Goal: Transaction & Acquisition: Purchase product/service

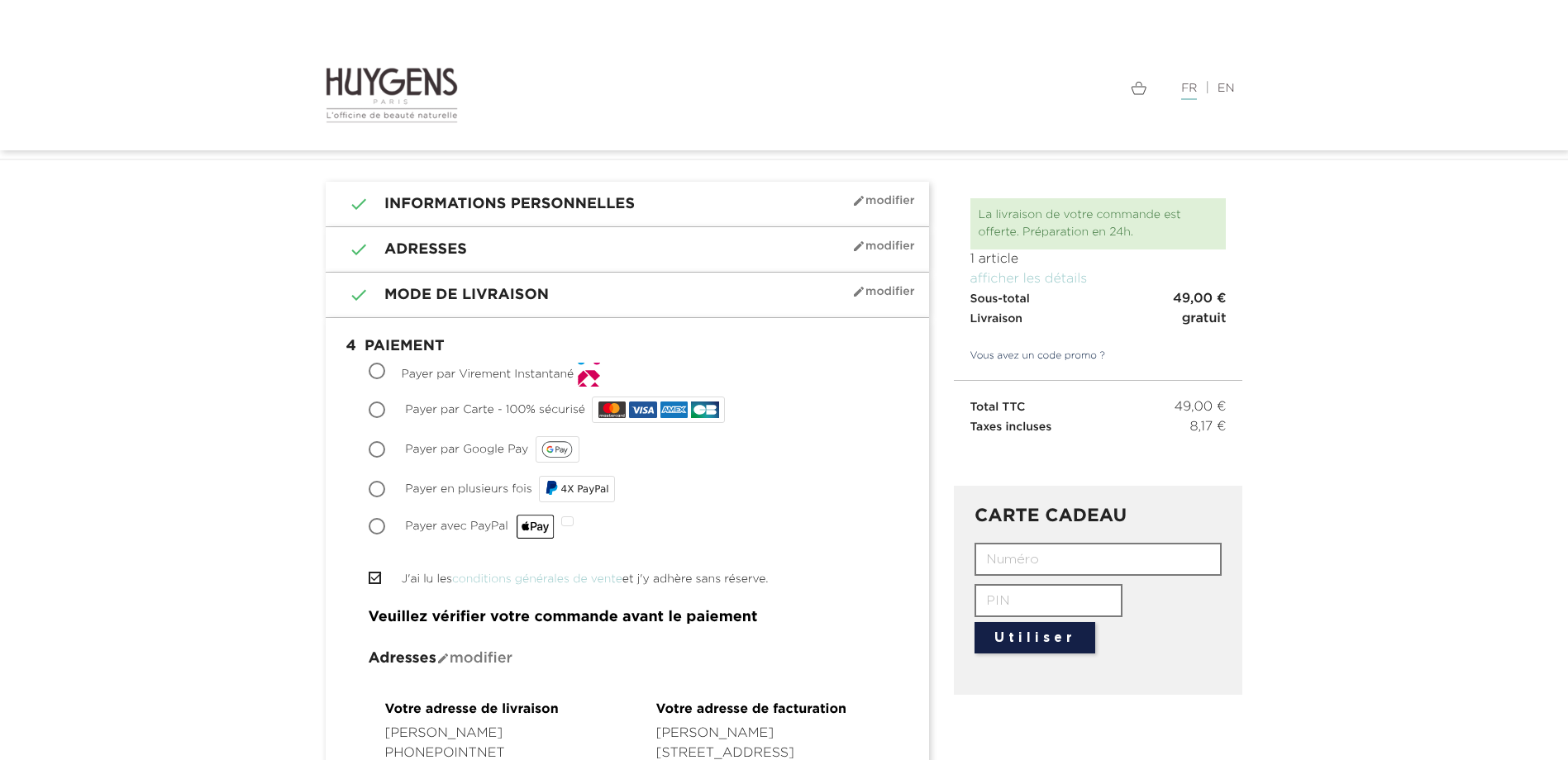
scroll to position [82, 0]
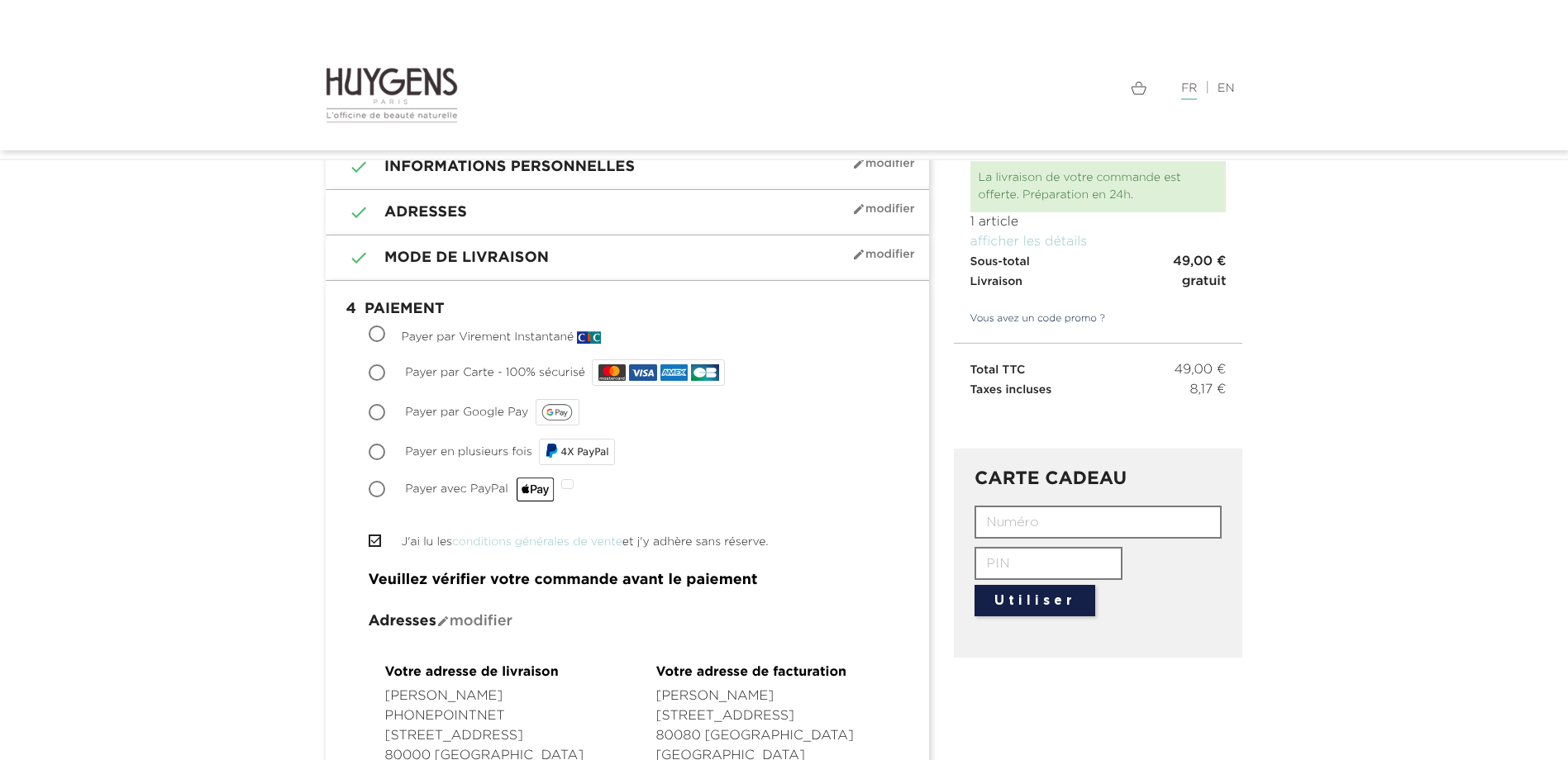
click at [430, 79] on img at bounding box center [392, 95] width 133 height 58
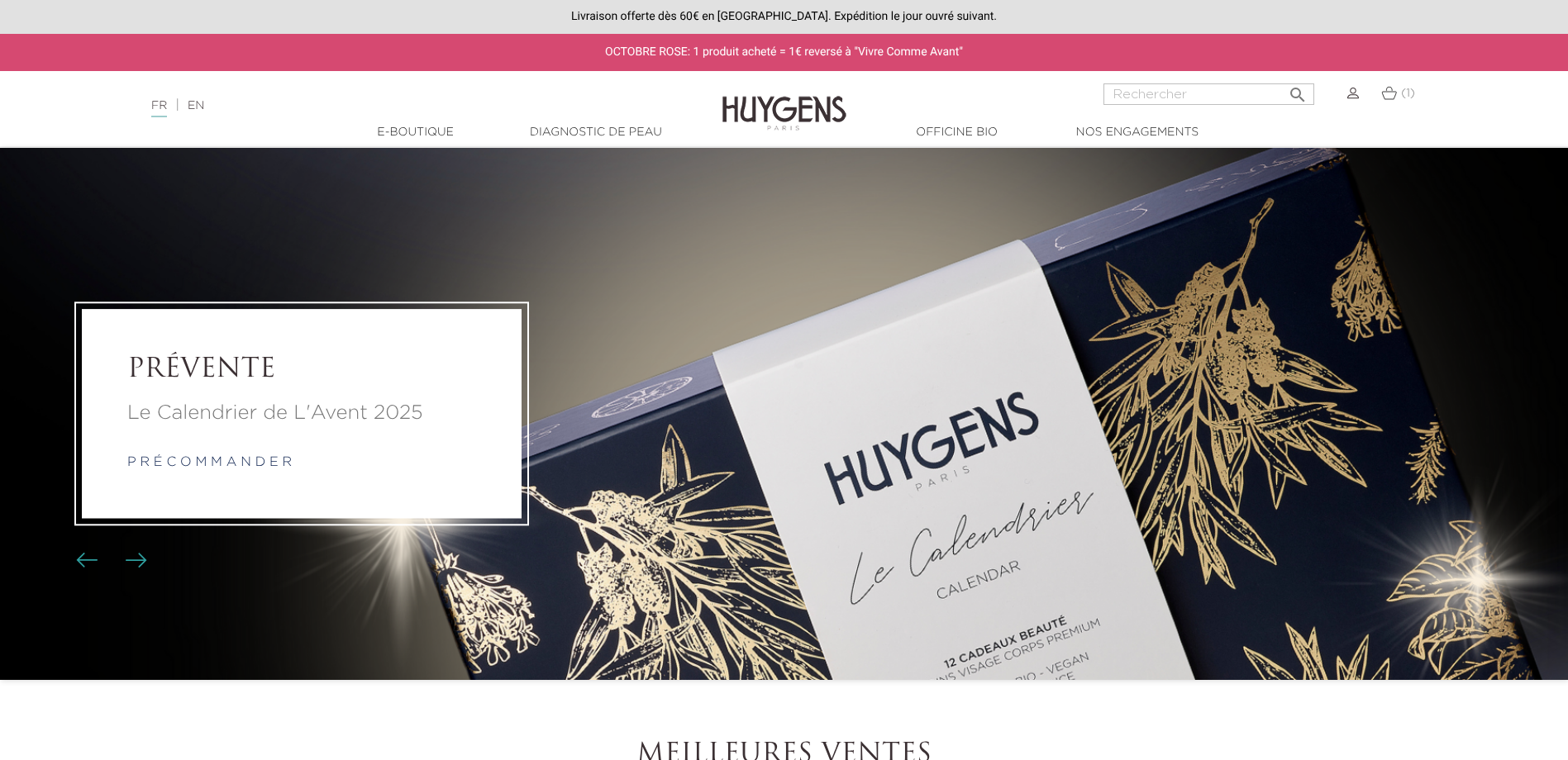
click at [212, 235] on li "PRÉVENTE Le Calendrier de L'Avent 2025 p r é c o m m a n d e r" at bounding box center [784, 414] width 1568 height 532
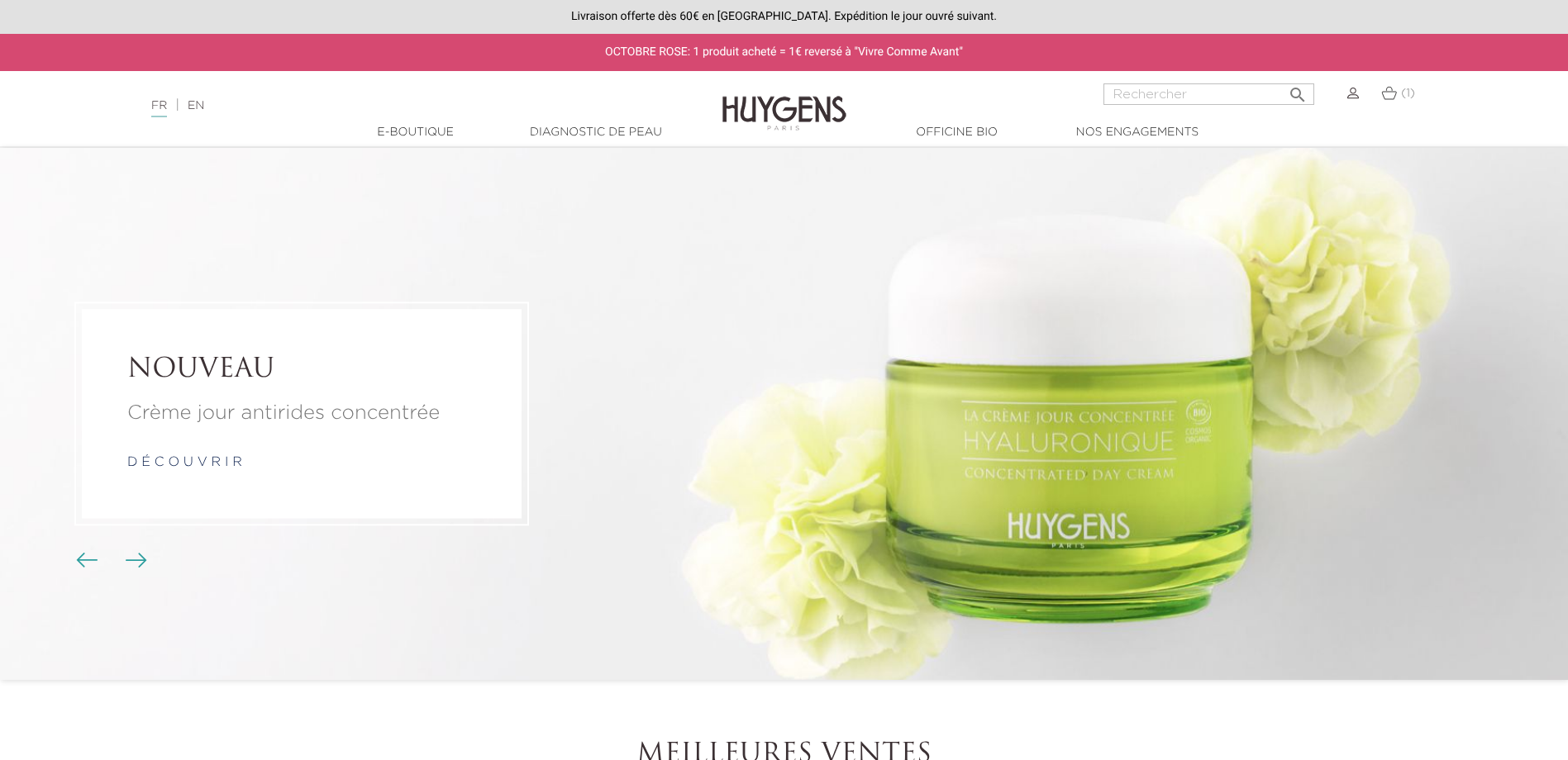
drag, startPoint x: 558, startPoint y: 206, endPoint x: 568, endPoint y: 192, distance: 17.2
click at [558, 206] on li "NOUVEAU Crème jour antirides concentrée d é c o u v r i r" at bounding box center [784, 414] width 1568 height 532
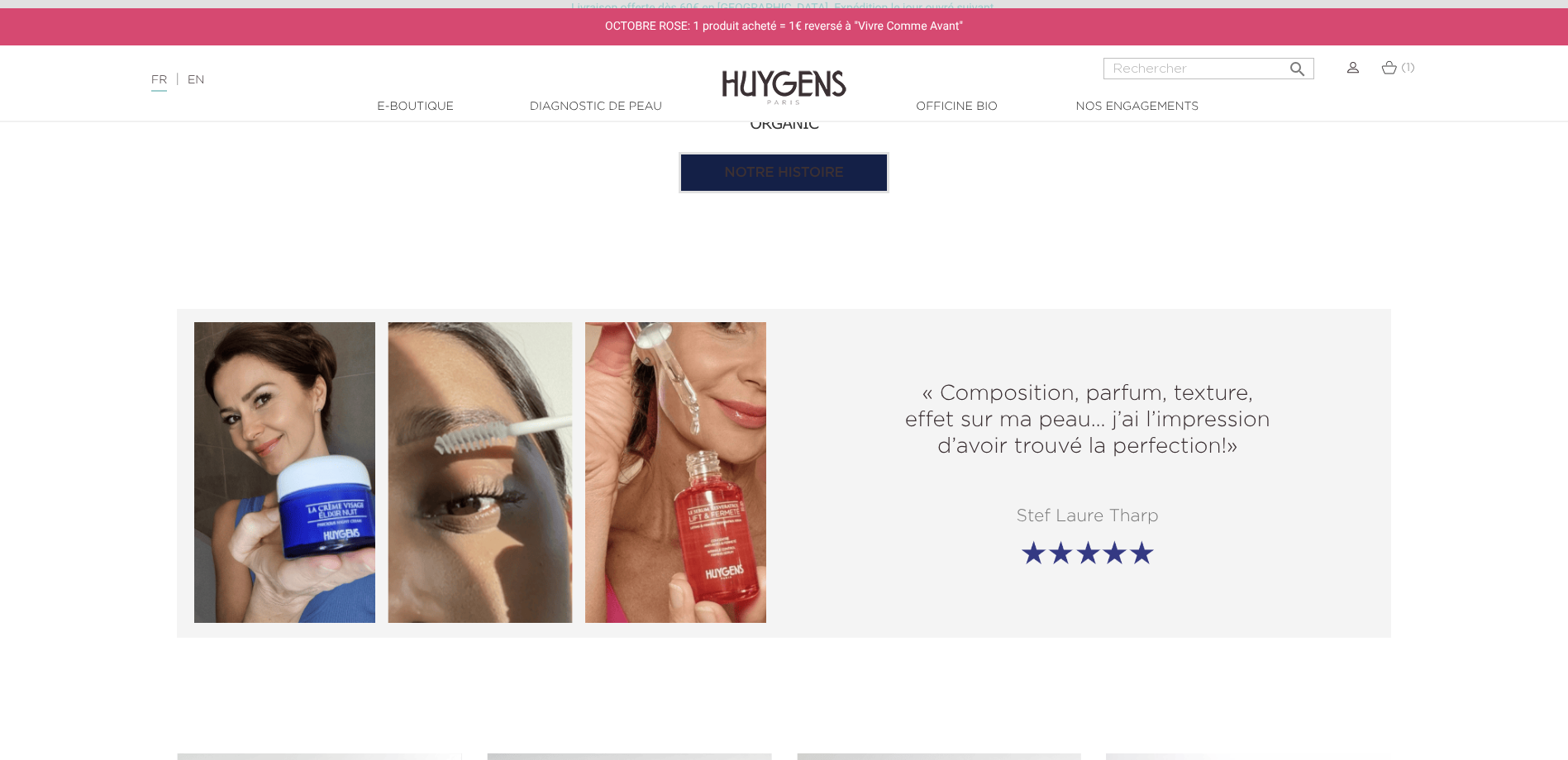
scroll to position [1900, 0]
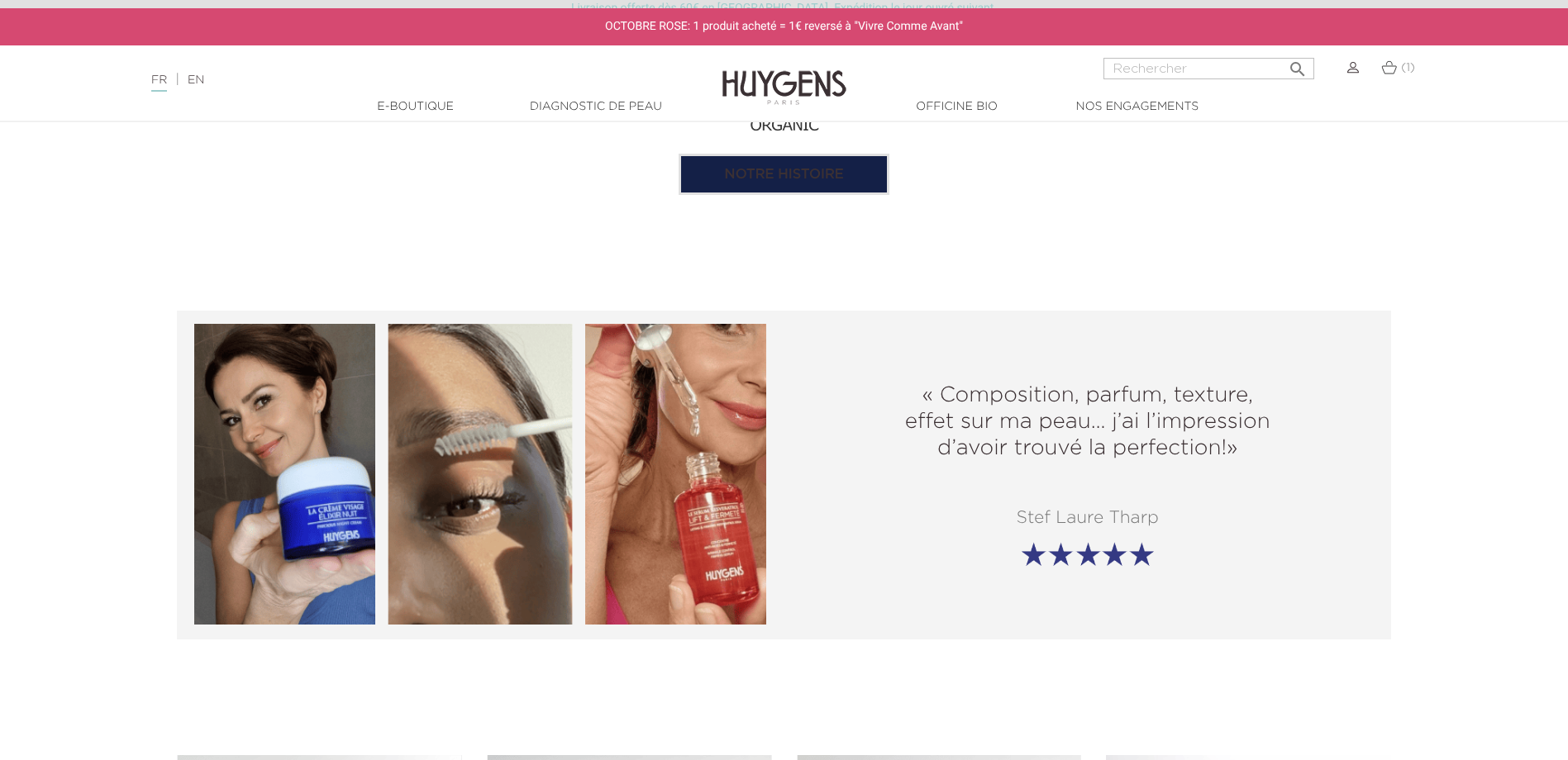
click at [1385, 66] on img at bounding box center [1389, 67] width 16 height 14
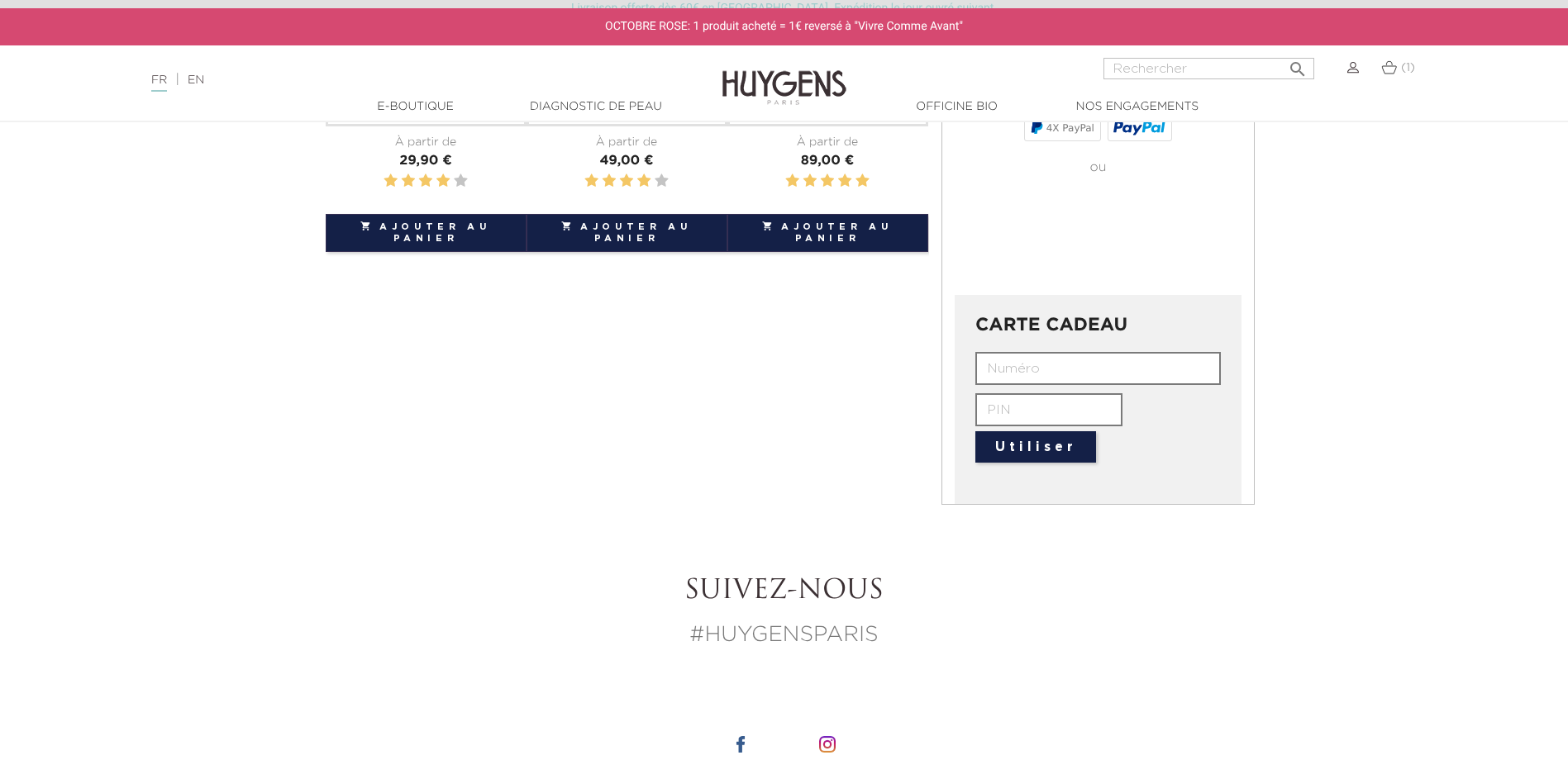
scroll to position [687, 0]
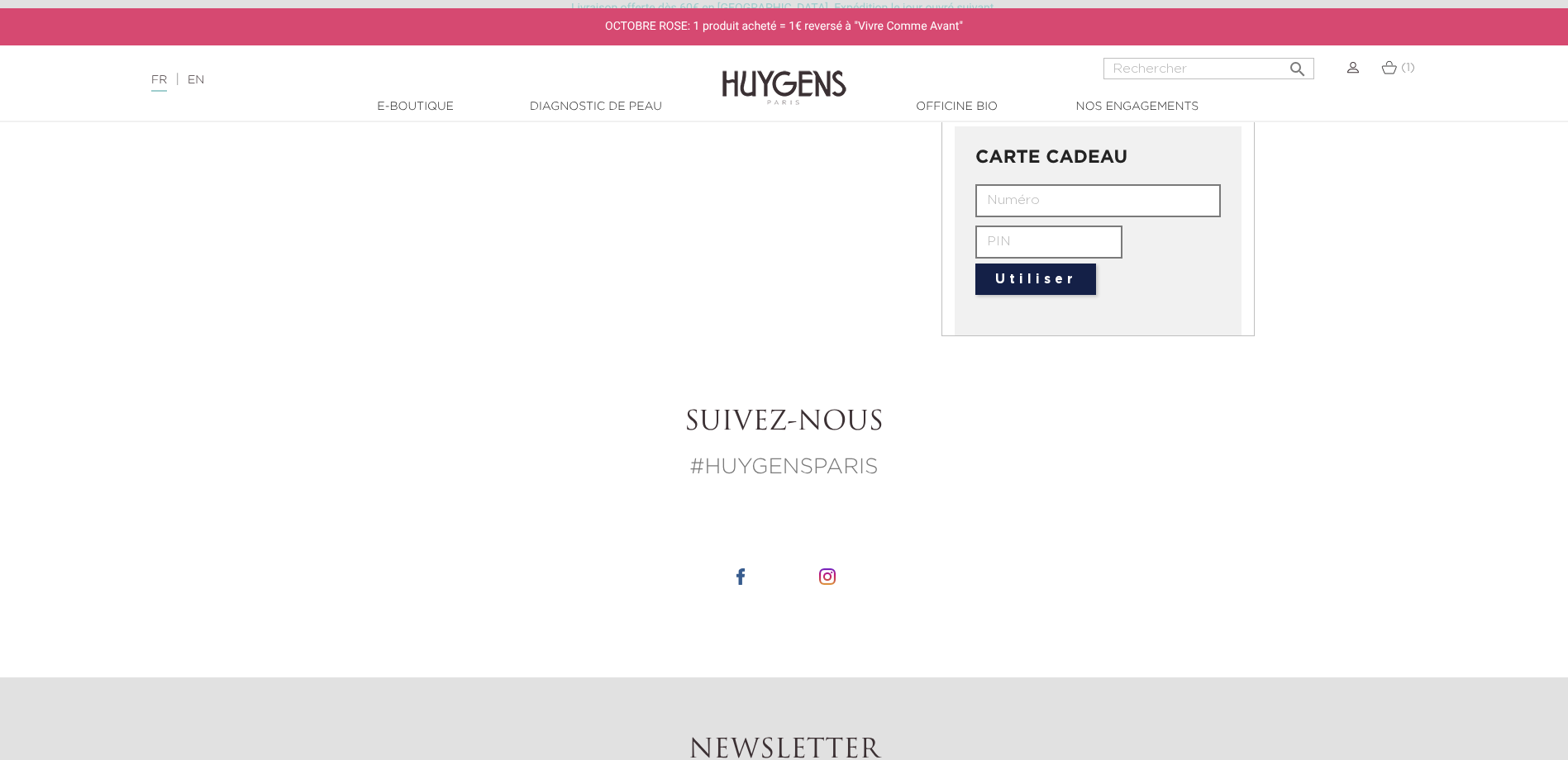
paste input "0640944216"
type input "0640944216"
drag, startPoint x: 1079, startPoint y: 191, endPoint x: 904, endPoint y: 191, distance: 175.0
